Goal: Task Accomplishment & Management: Manage account settings

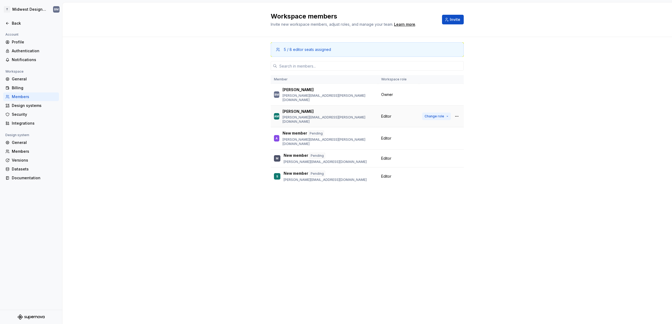
click at [449, 113] on button "Change role" at bounding box center [436, 117] width 29 height 8
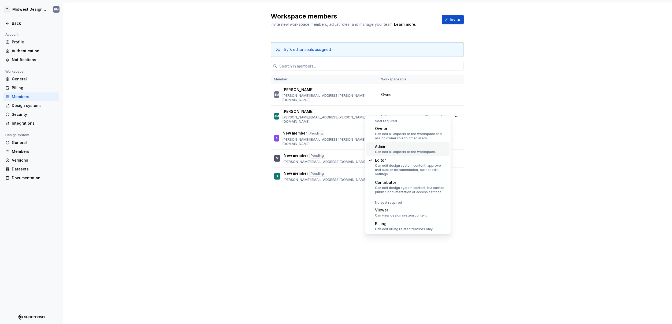
click at [411, 149] on div "Admin Can edit all aspects of the workspace." at bounding box center [405, 149] width 61 height 10
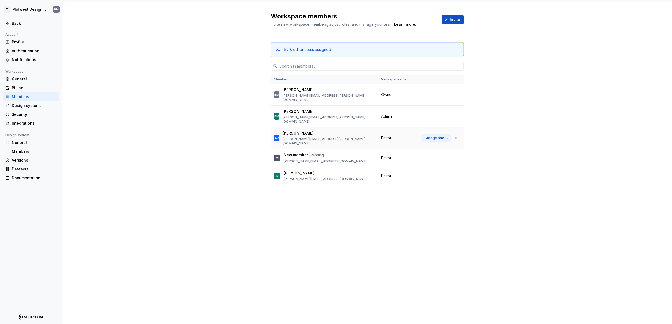
click at [443, 136] on span "Change role" at bounding box center [435, 138] width 20 height 4
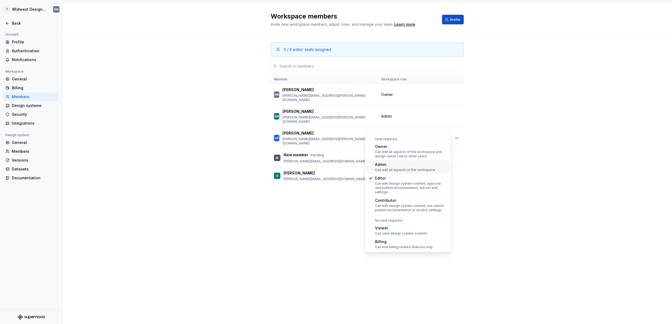
click at [413, 164] on div "Admin" at bounding box center [405, 164] width 61 height 5
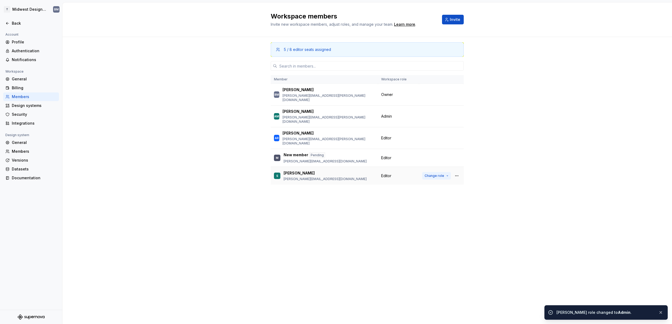
click at [437, 174] on span "Change role" at bounding box center [435, 176] width 20 height 4
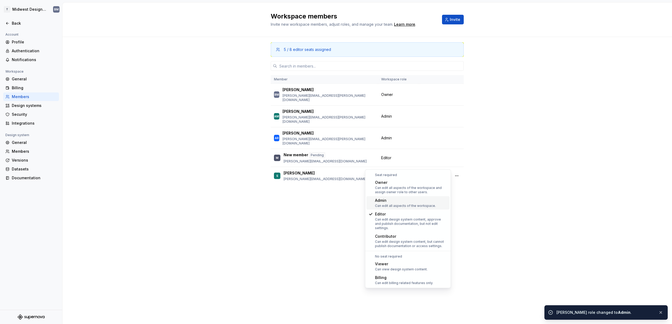
click at [409, 203] on div "Admin Can edit all aspects of the workspace." at bounding box center [405, 203] width 61 height 10
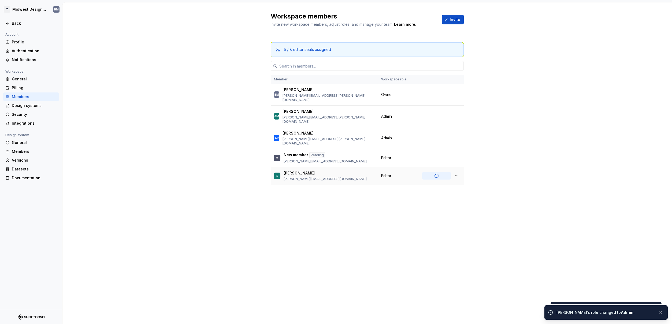
click at [441, 172] on button "Change role" at bounding box center [436, 176] width 29 height 8
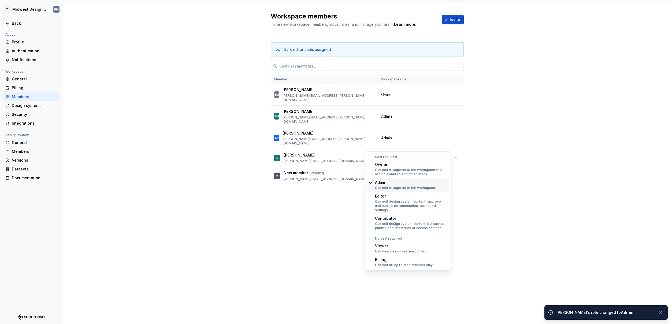
drag, startPoint x: 249, startPoint y: 200, endPoint x: 255, endPoint y: 200, distance: 5.9
click at [249, 200] on div "Workspace members Invite new workspace members, adjust roles, and manage your t…" at bounding box center [367, 163] width 610 height 322
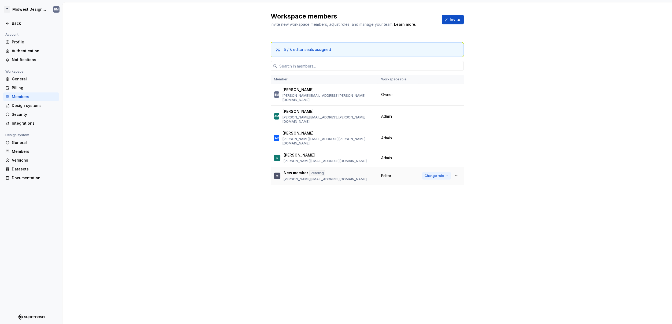
click at [430, 174] on span "Change role" at bounding box center [435, 176] width 20 height 4
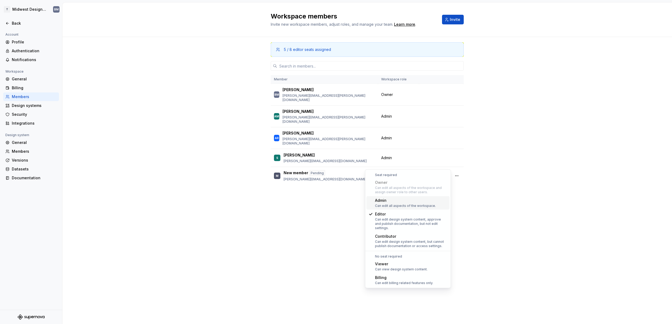
click at [398, 205] on div "Can edit all aspects of the workspace." at bounding box center [405, 206] width 61 height 4
